Goal: Navigation & Orientation: Find specific page/section

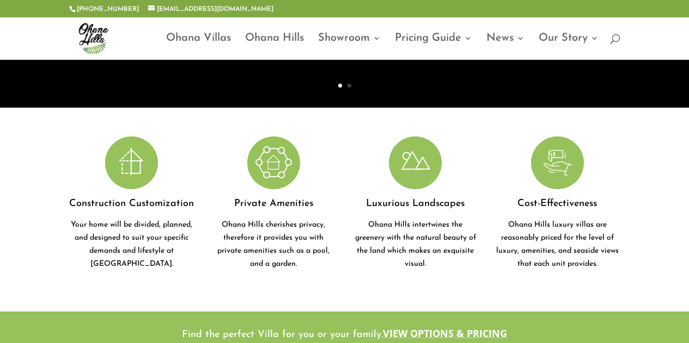
scroll to position [54, 0]
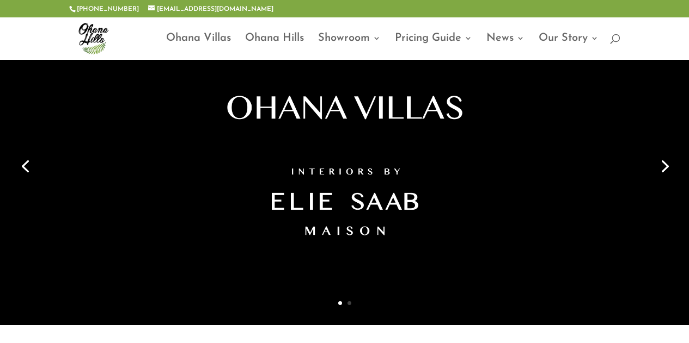
click at [660, 167] on link "Next" at bounding box center [663, 165] width 26 height 26
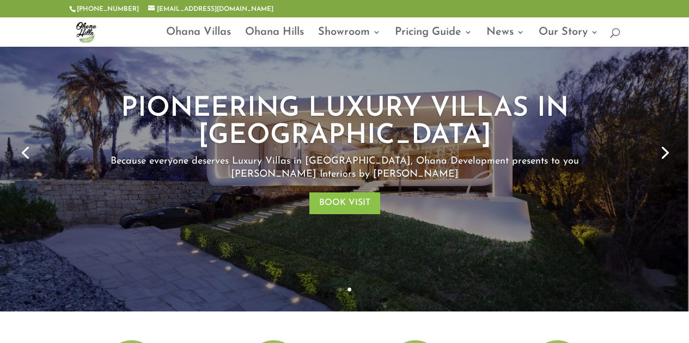
click at [662, 158] on link "Next" at bounding box center [663, 152] width 26 height 26
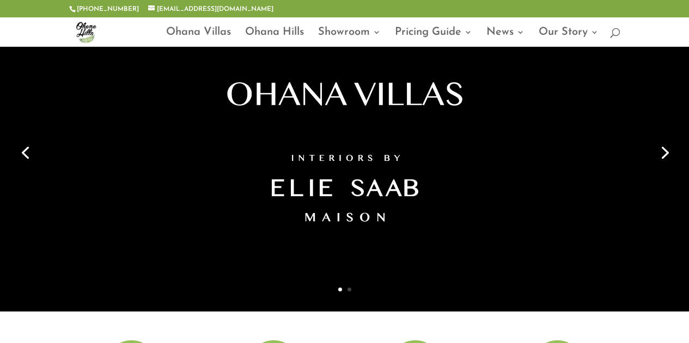
click at [662, 158] on link "Next" at bounding box center [663, 152] width 26 height 26
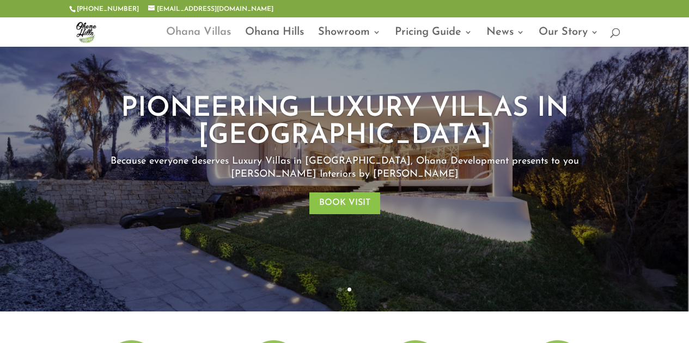
click at [192, 36] on link "Ohana Villas" at bounding box center [198, 37] width 65 height 19
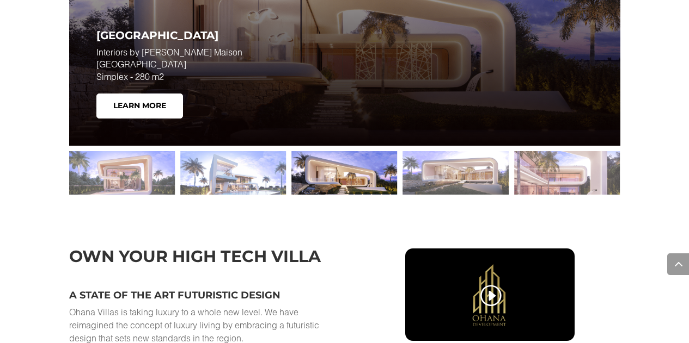
scroll to position [1633, 0]
